Goal: Task Accomplishment & Management: Use online tool/utility

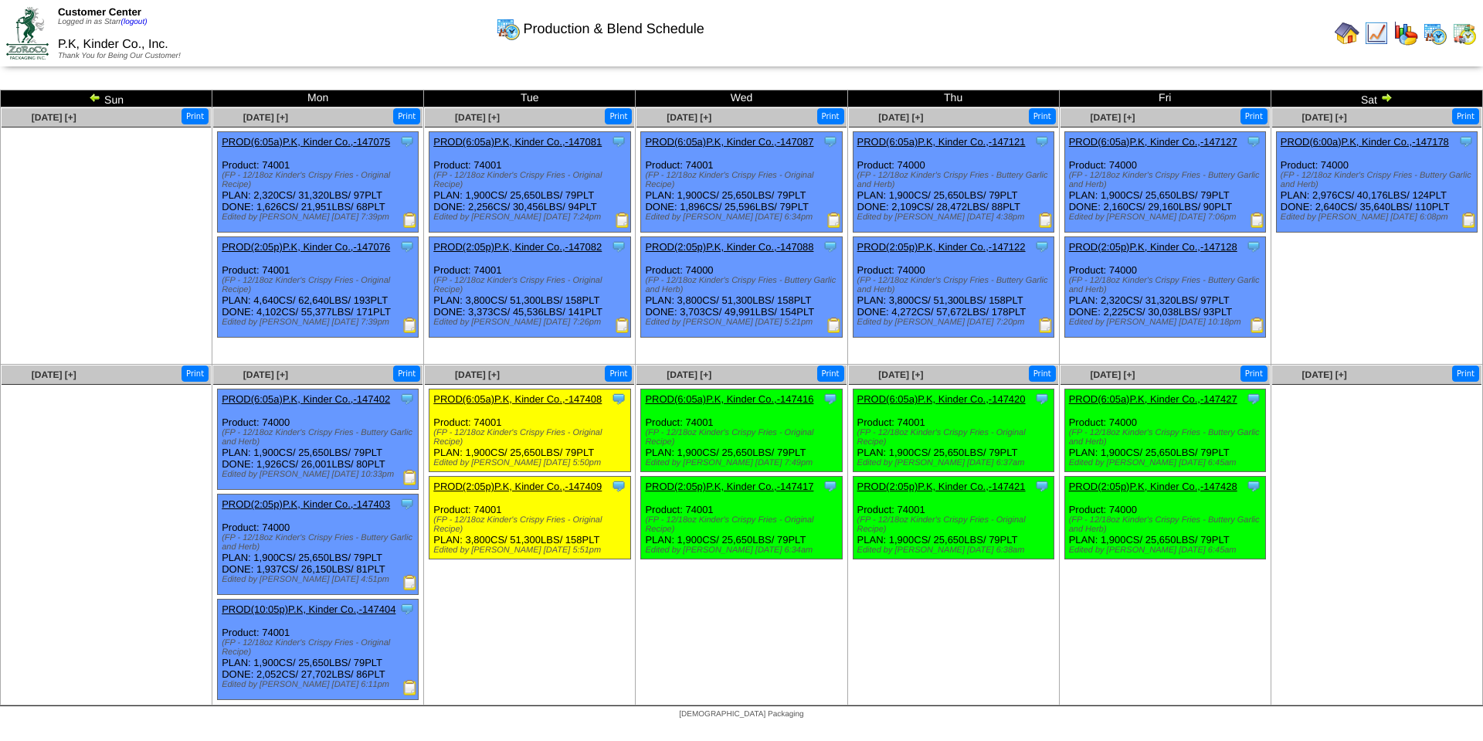
click at [410, 683] on img at bounding box center [410, 687] width 15 height 15
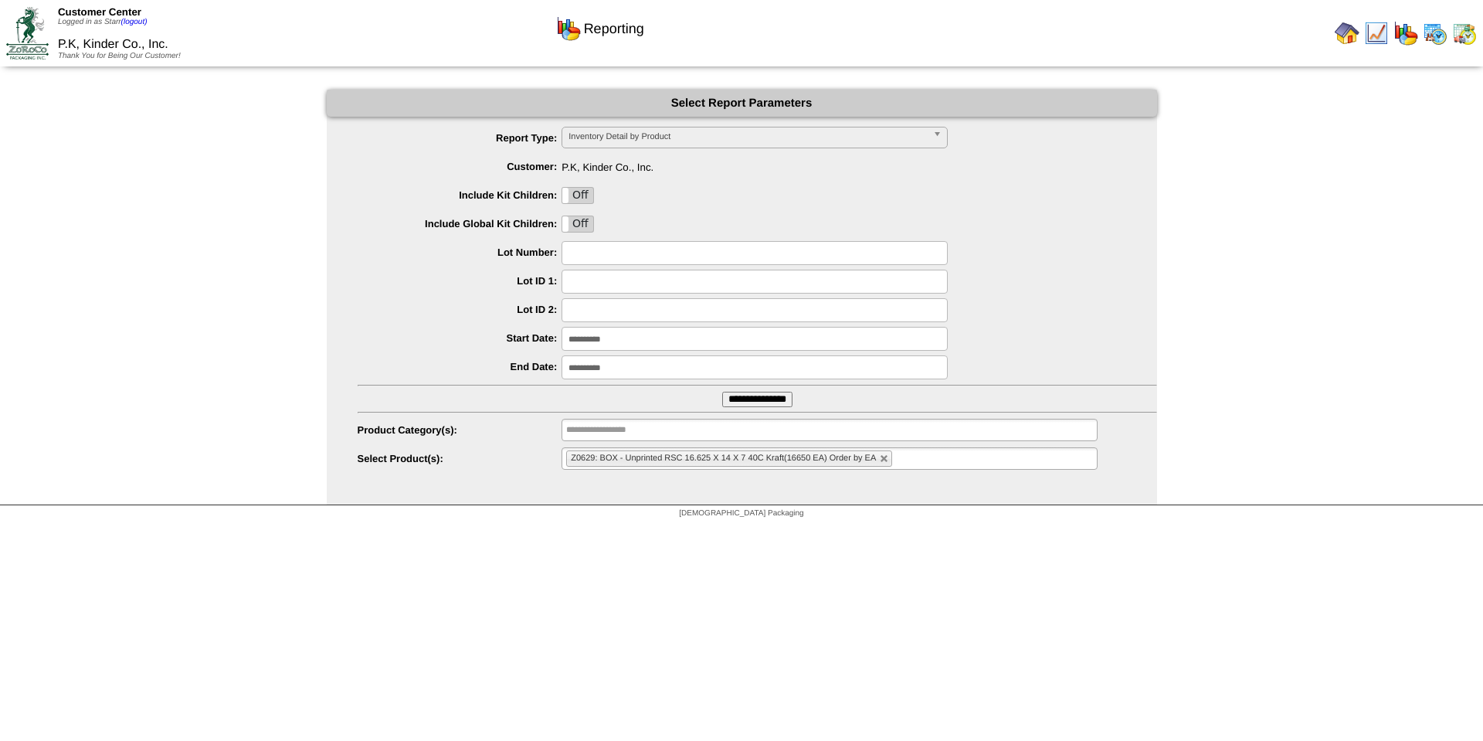
click at [791, 396] on input "**********" at bounding box center [757, 399] width 70 height 15
